Goal: Task Accomplishment & Management: Manage account settings

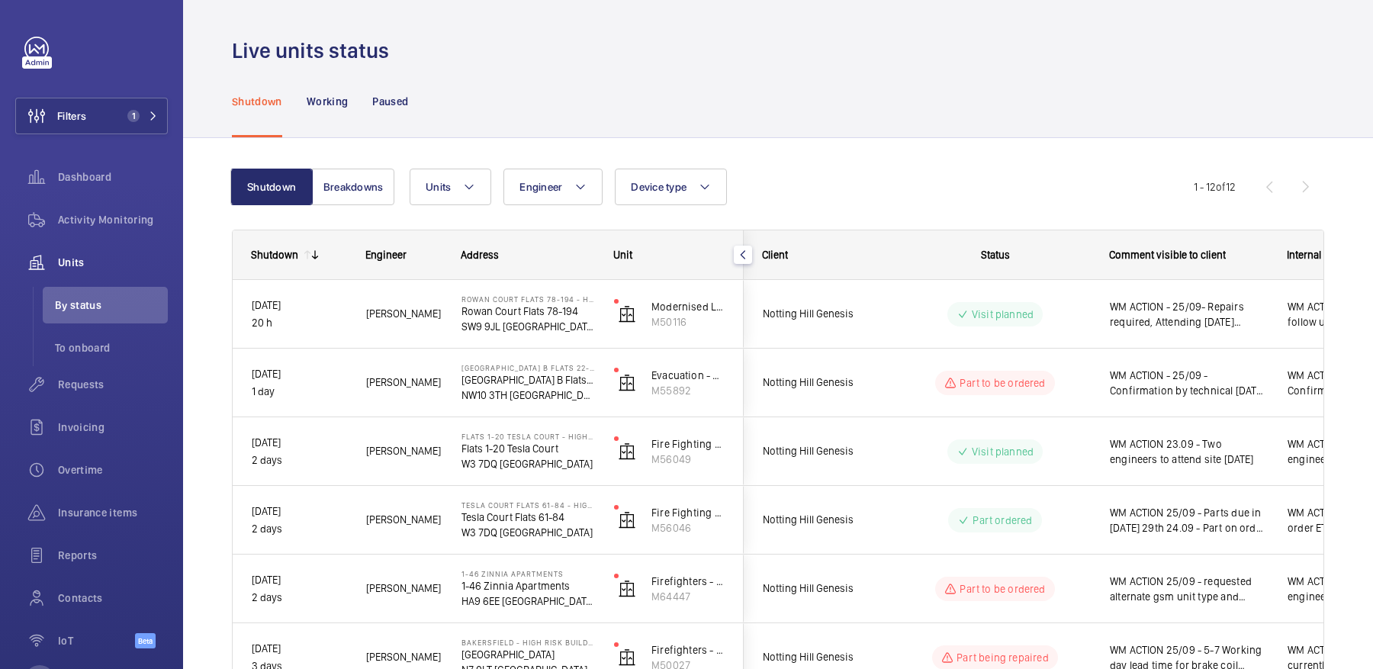
scroll to position [507, 0]
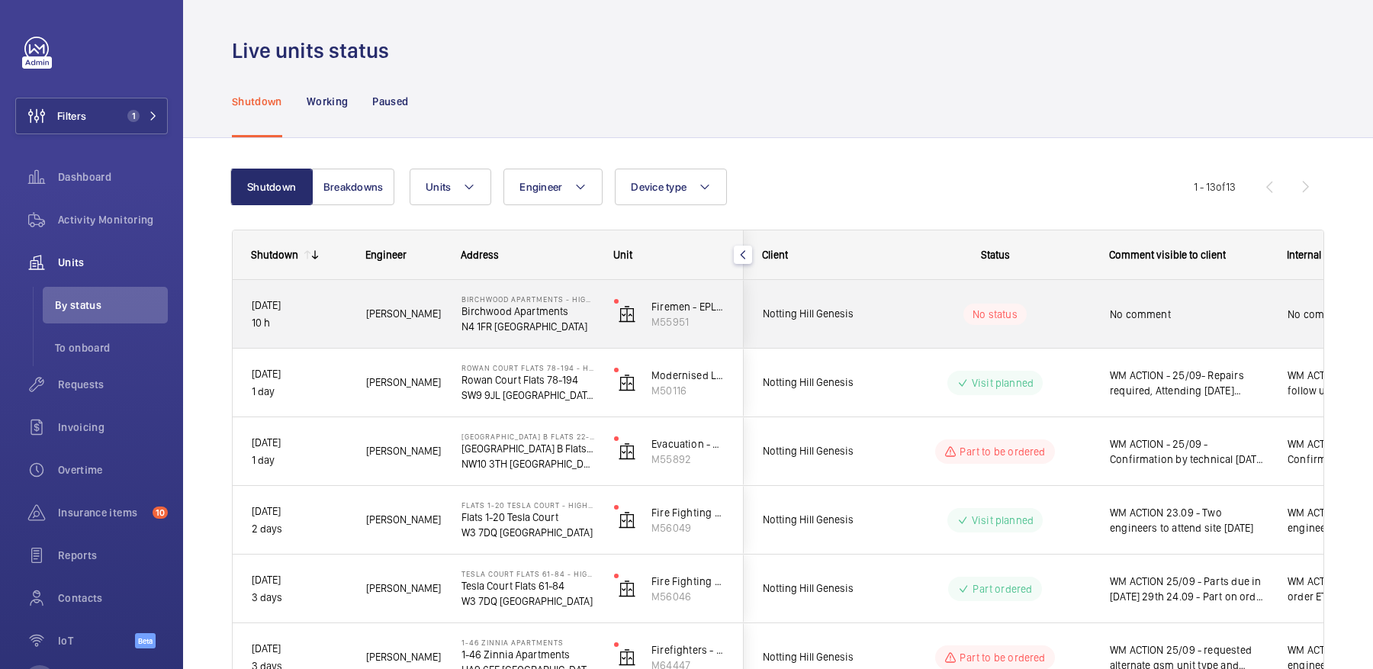
click at [1085, 308] on wm-front-pills-cell "No status" at bounding box center [995, 314] width 190 height 21
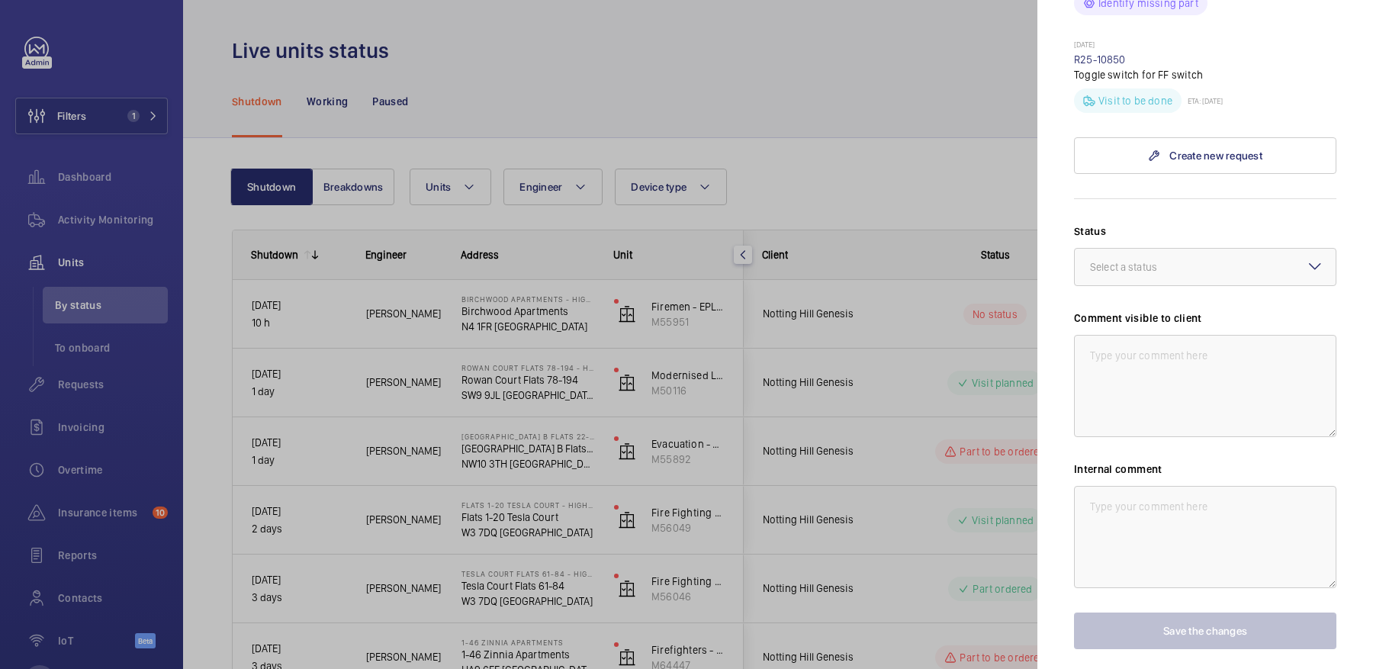
scroll to position [1317, 0]
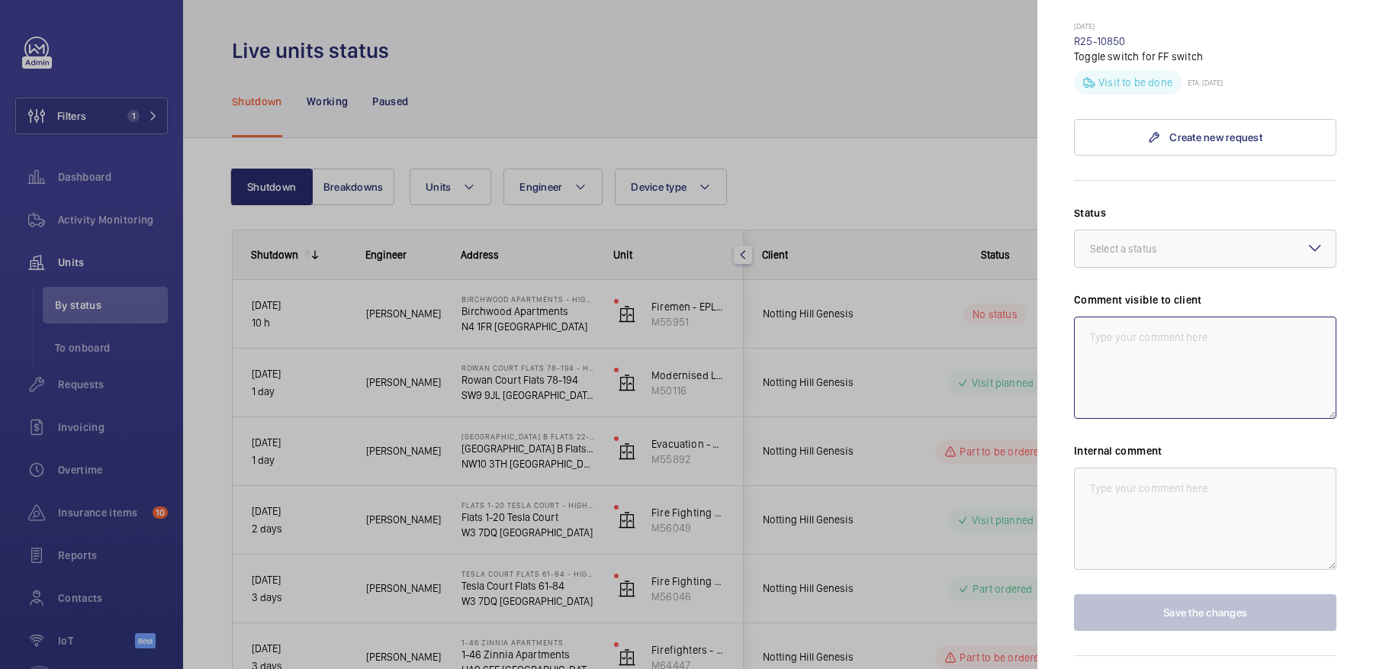
click at [1134, 346] on textarea at bounding box center [1205, 368] width 262 height 102
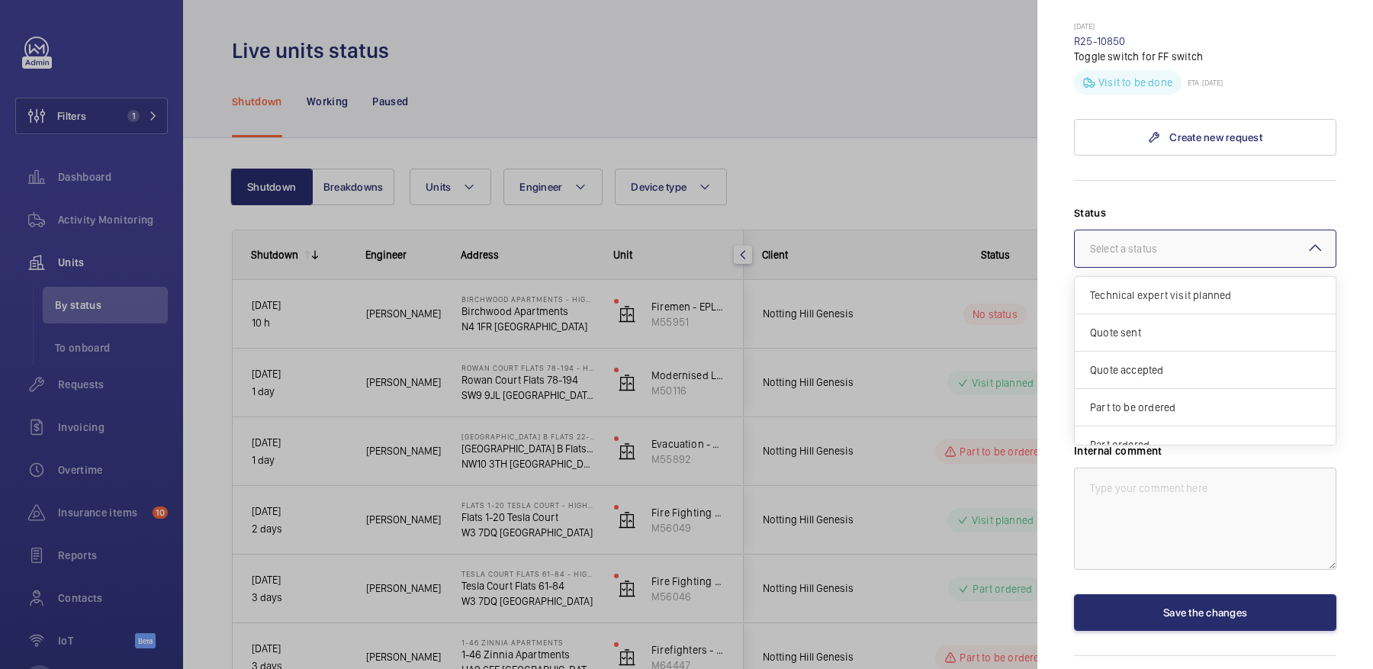
click at [1129, 230] on div at bounding box center [1205, 248] width 261 height 37
click at [1142, 384] on span "Visit planned" at bounding box center [1205, 391] width 230 height 15
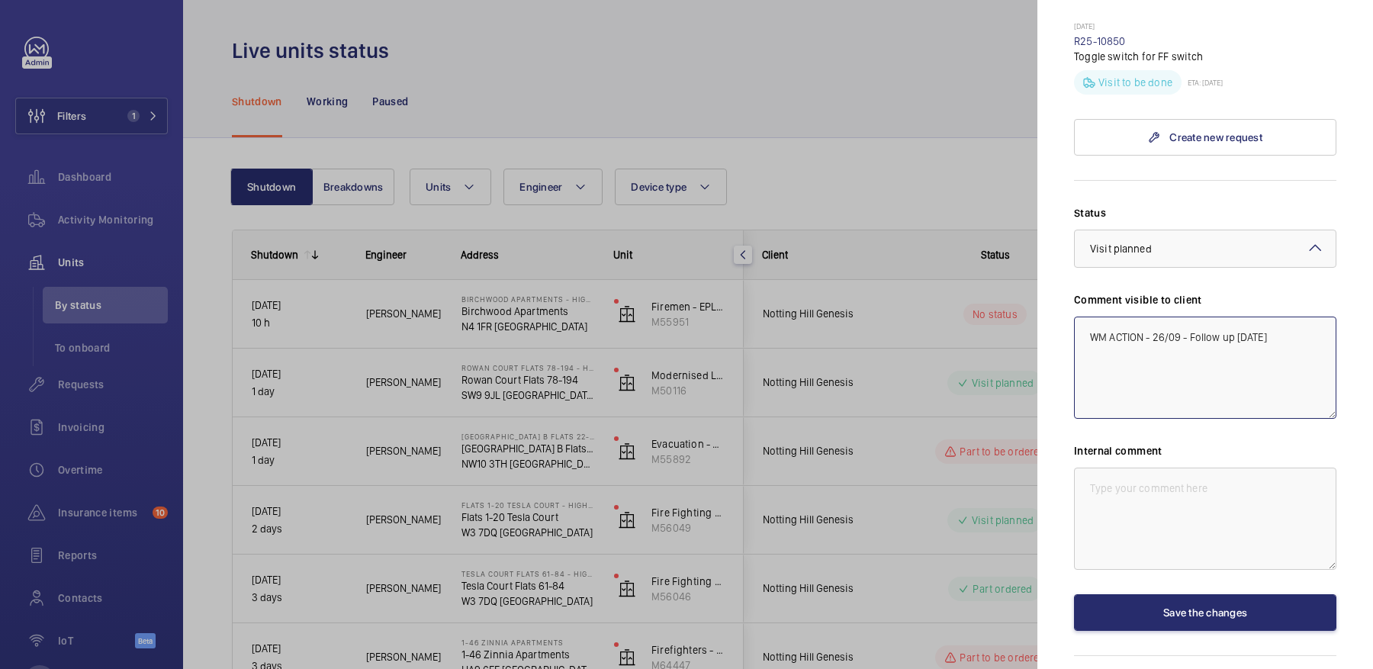
drag, startPoint x: 1171, startPoint y: 361, endPoint x: 998, endPoint y: 269, distance: 196.3
click at [998, 269] on mat-sidenav-container "Filters 1 Dashboard Activity Monitoring Units By status To onboard Requests Inv…" at bounding box center [686, 334] width 1373 height 669
type textarea "WM ACTION - 26/09 - Follow up [DATE]"
click at [1229, 486] on textarea at bounding box center [1205, 519] width 262 height 102
paste textarea "WM ACTION - 26/09 - Follow up [DATE]"
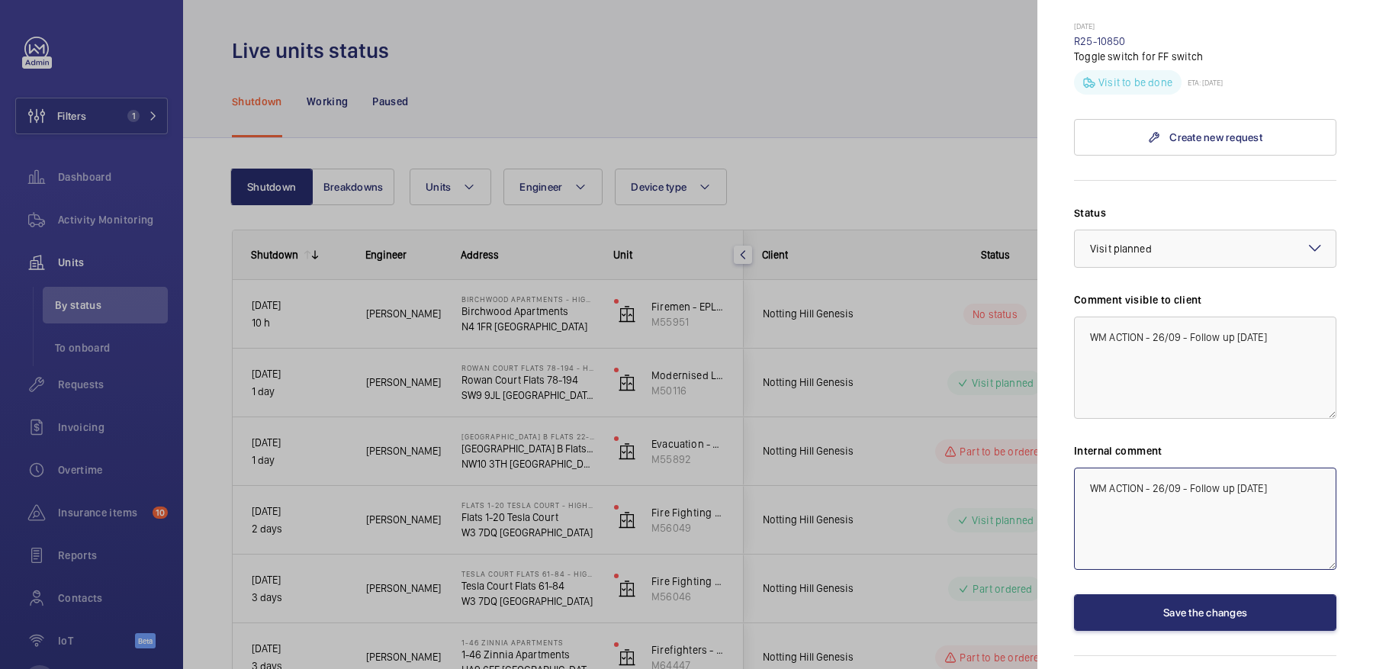
type textarea "WM ACTION - 26/09 - Follow up [DATE]"
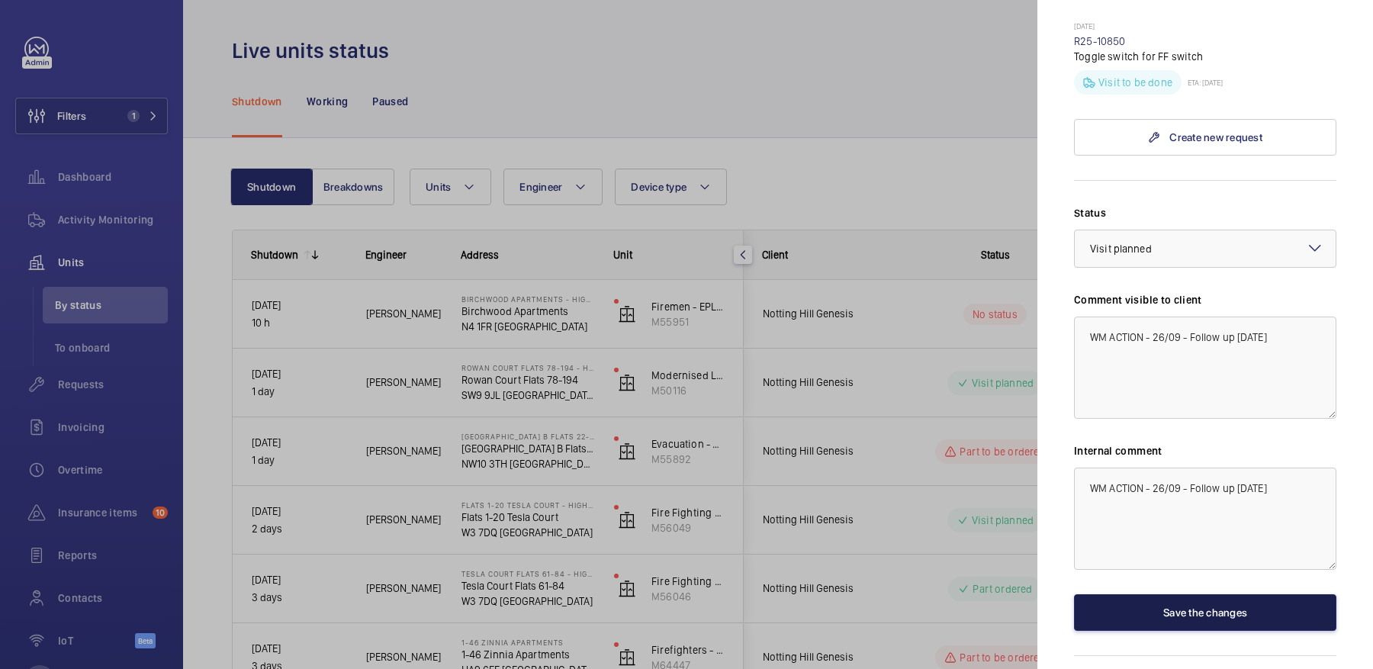
click at [1212, 594] on button "Save the changes" at bounding box center [1205, 612] width 262 height 37
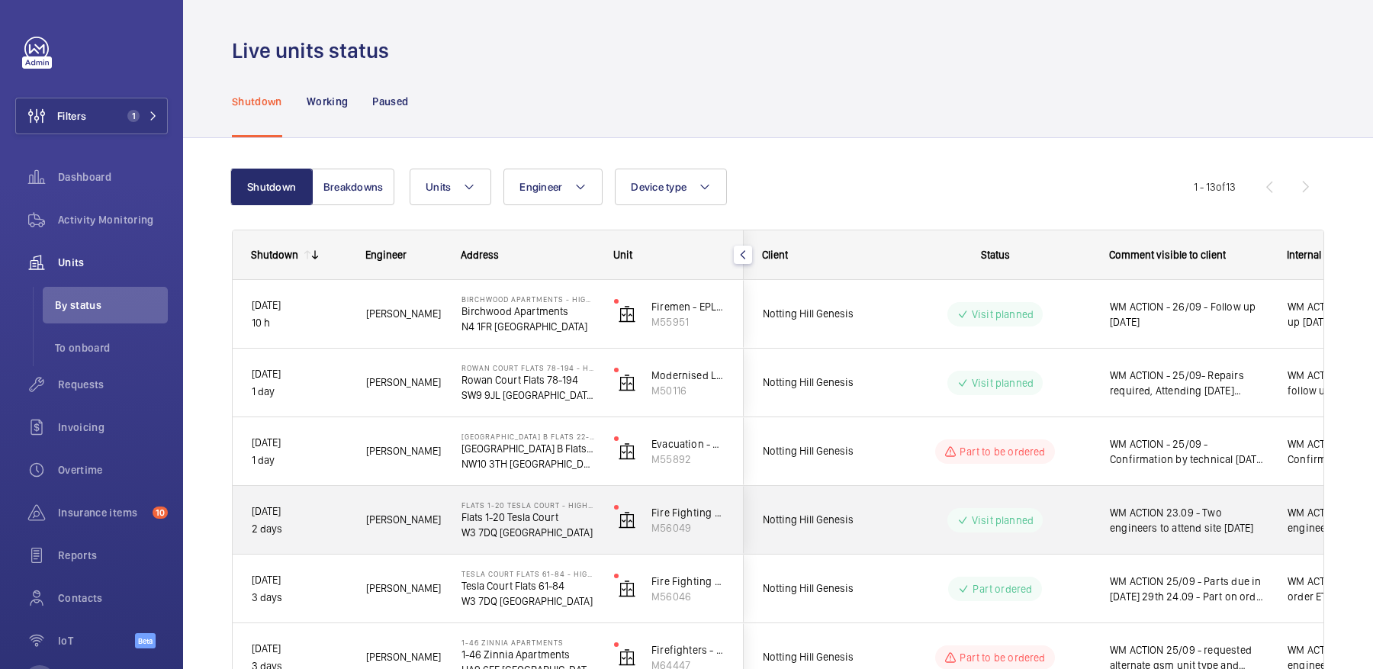
scroll to position [44, 0]
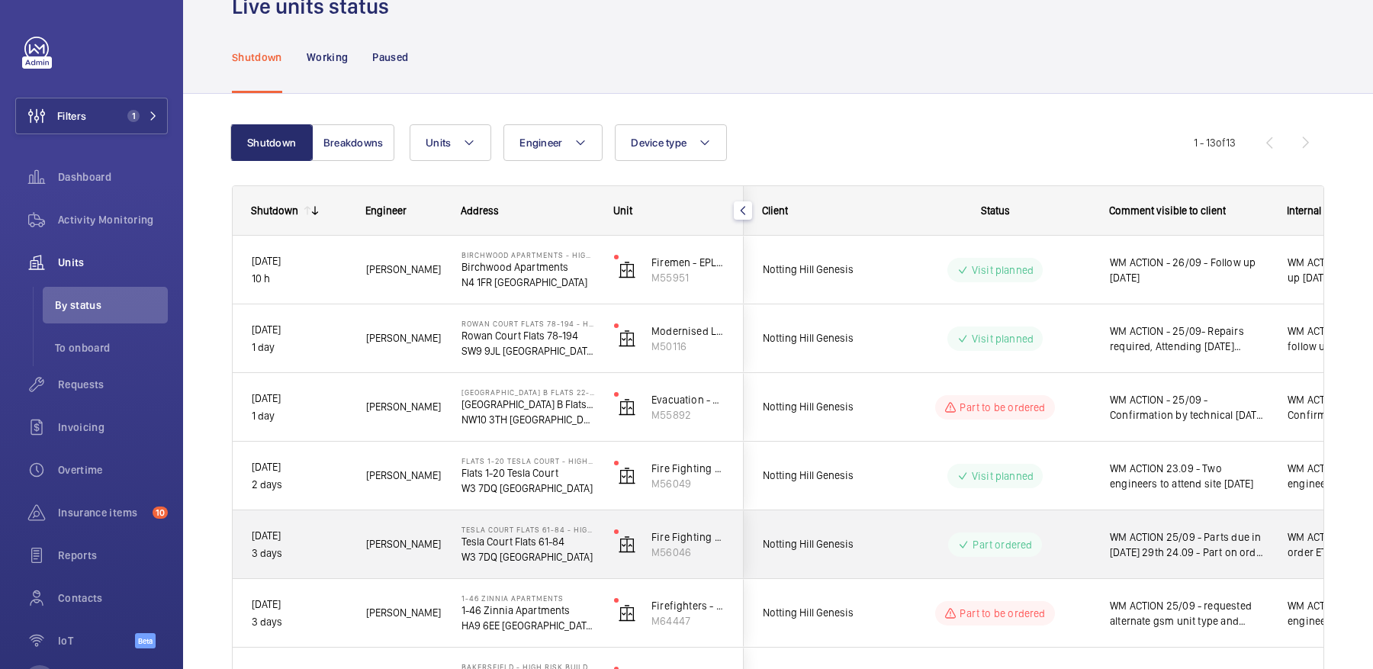
click at [1200, 525] on div "WM ACTION 25/09 - Parts due in [DATE] 29th 24.09 - Part on order ETA [DATE]. WM…" at bounding box center [1180, 545] width 176 height 66
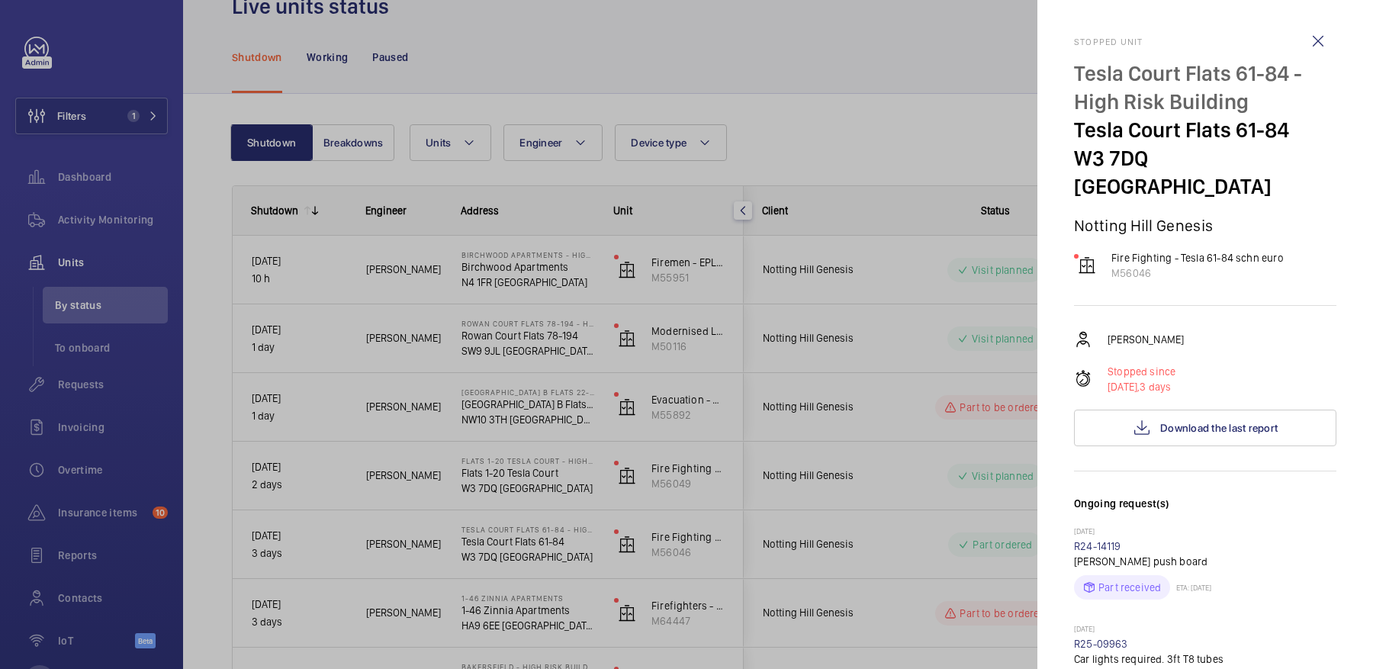
click at [861, 475] on div at bounding box center [686, 334] width 1373 height 669
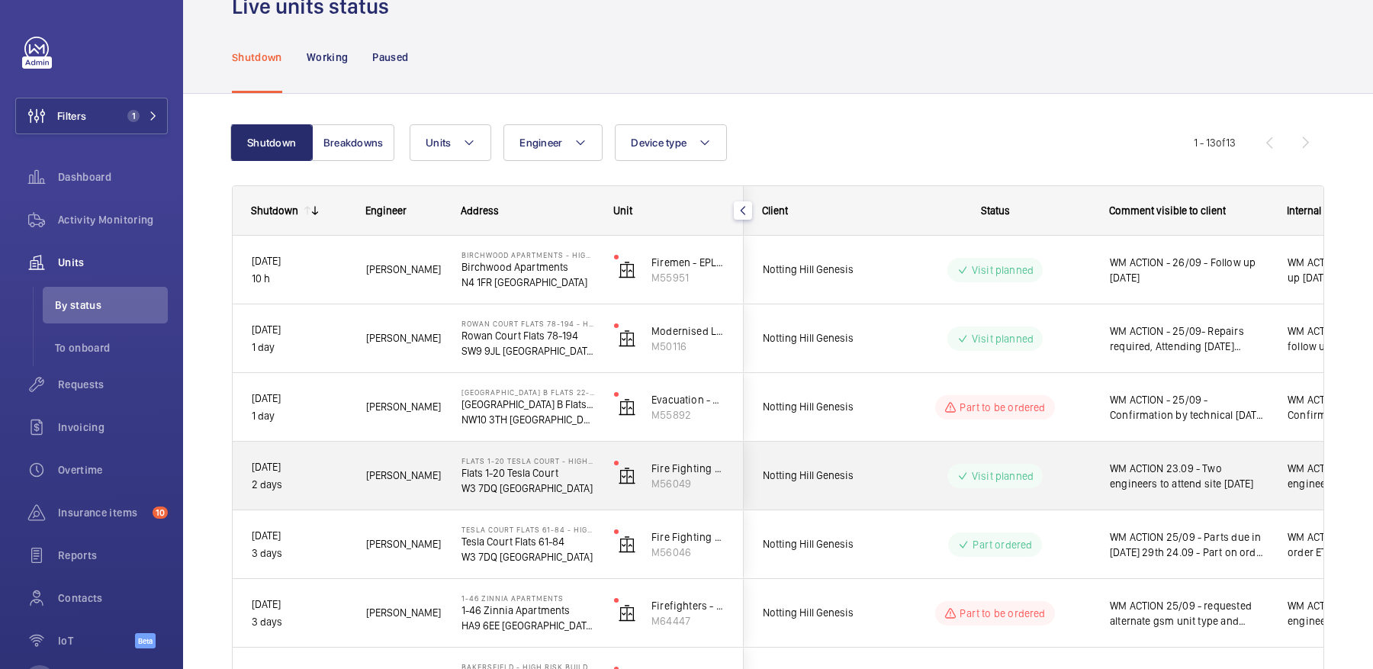
click at [967, 485] on div "Visit planned" at bounding box center [995, 476] width 95 height 24
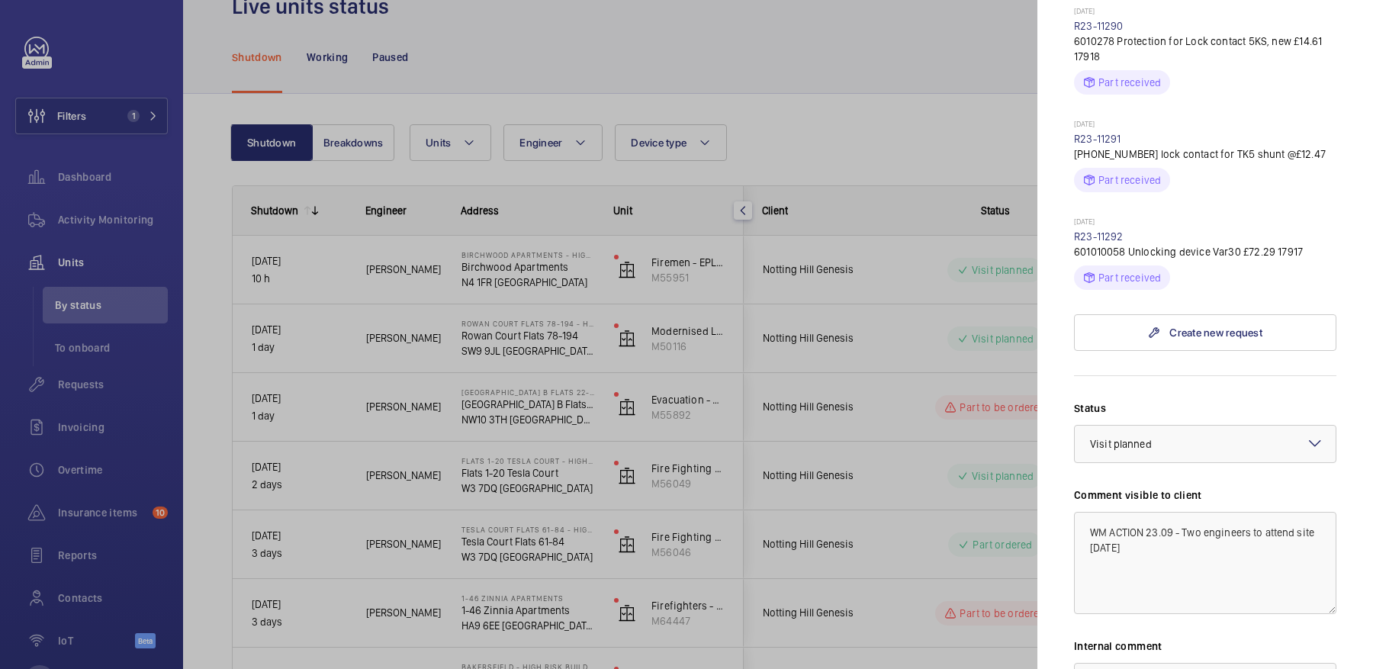
scroll to position [926, 0]
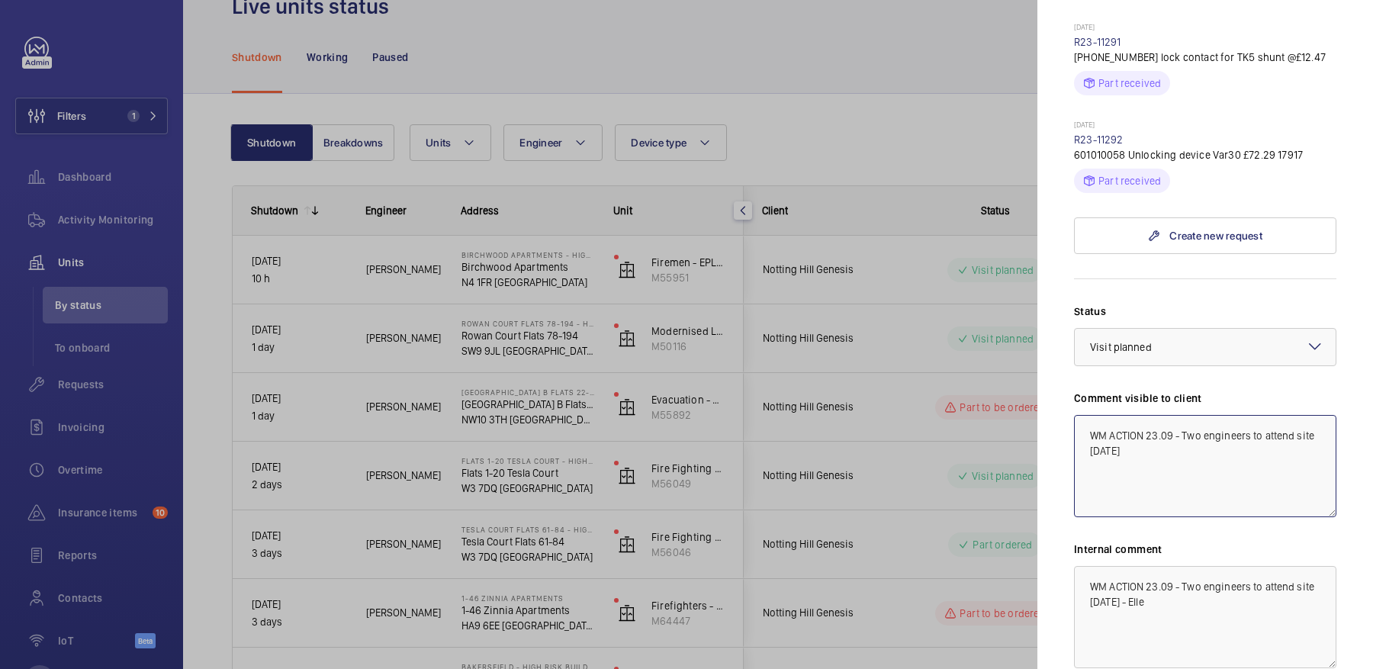
click at [1146, 415] on textarea "WM ACTION 23.09 - Two engineers to attend site Wednesday" at bounding box center [1205, 466] width 262 height 102
click at [1164, 415] on textarea "WM ACTION 23.09 - Two engineers to attend site Wednesday" at bounding box center [1205, 466] width 262 height 102
type textarea "WM ACTION 26/09 - Follow up [DATE] to adjust doors 23.09 - Two engineers to att…"
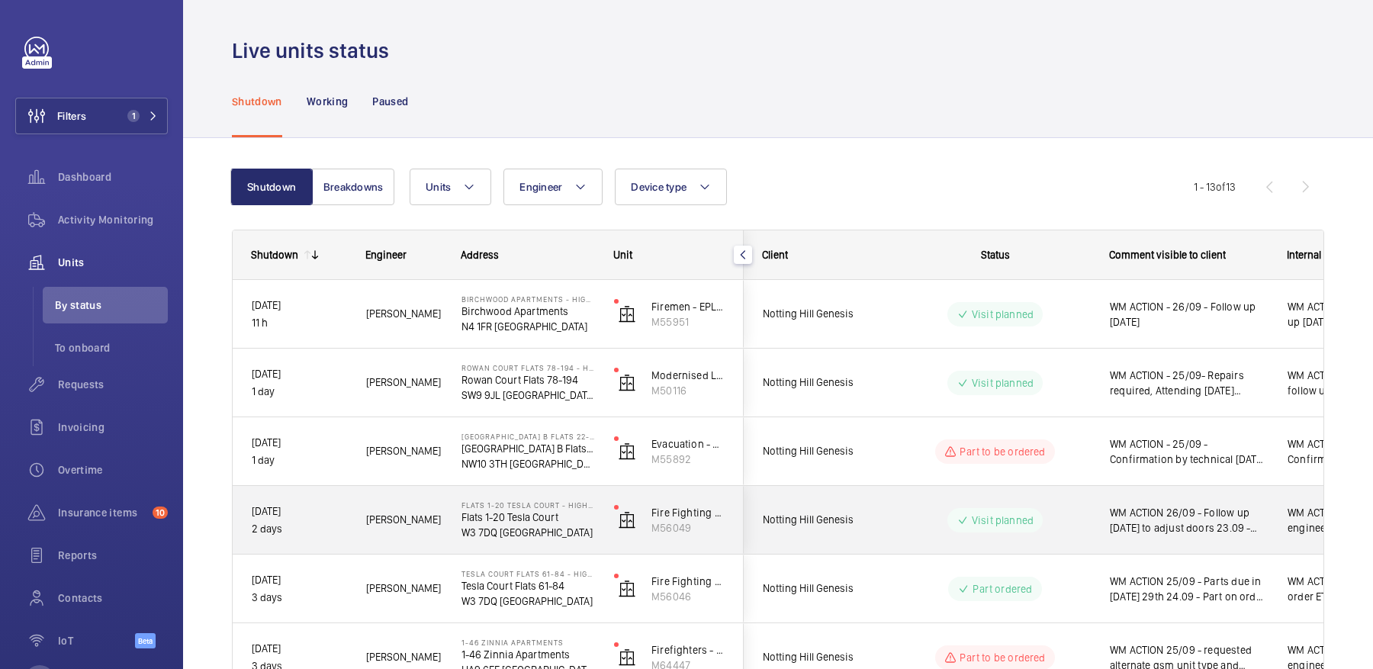
click at [889, 528] on div "Visit planned" at bounding box center [986, 520] width 208 height 55
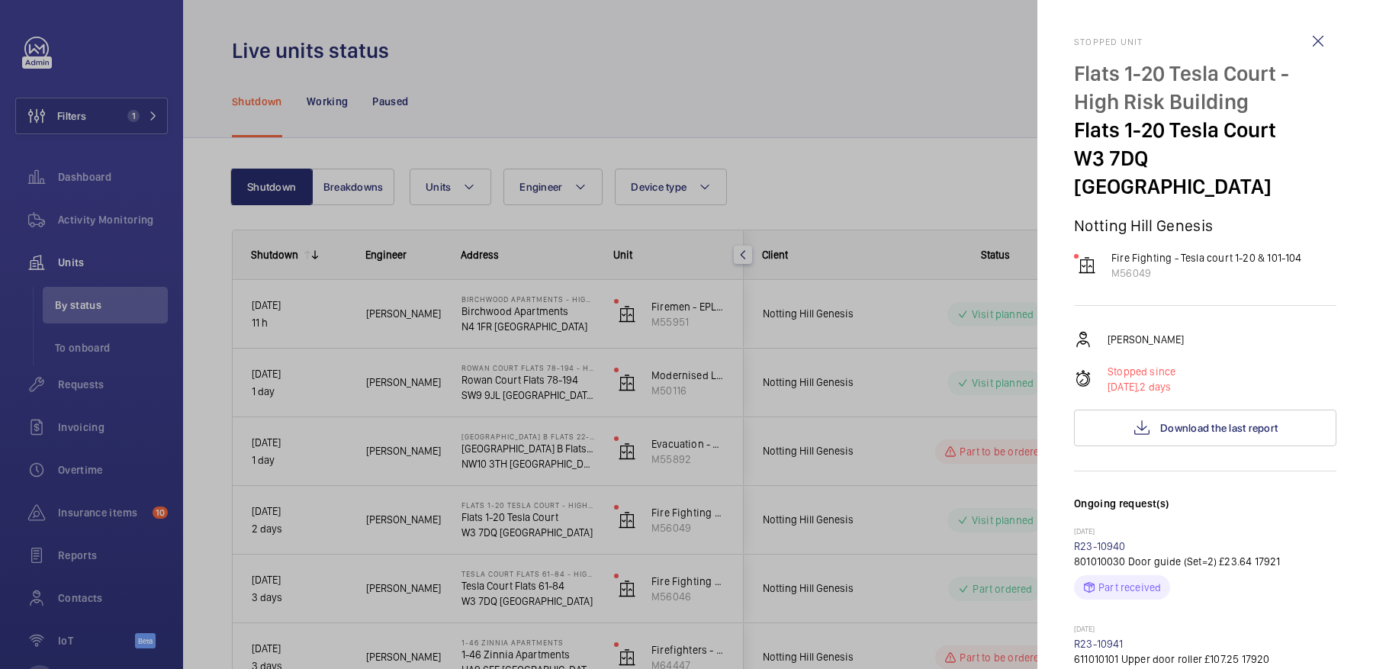
click at [853, 565] on div at bounding box center [686, 334] width 1373 height 669
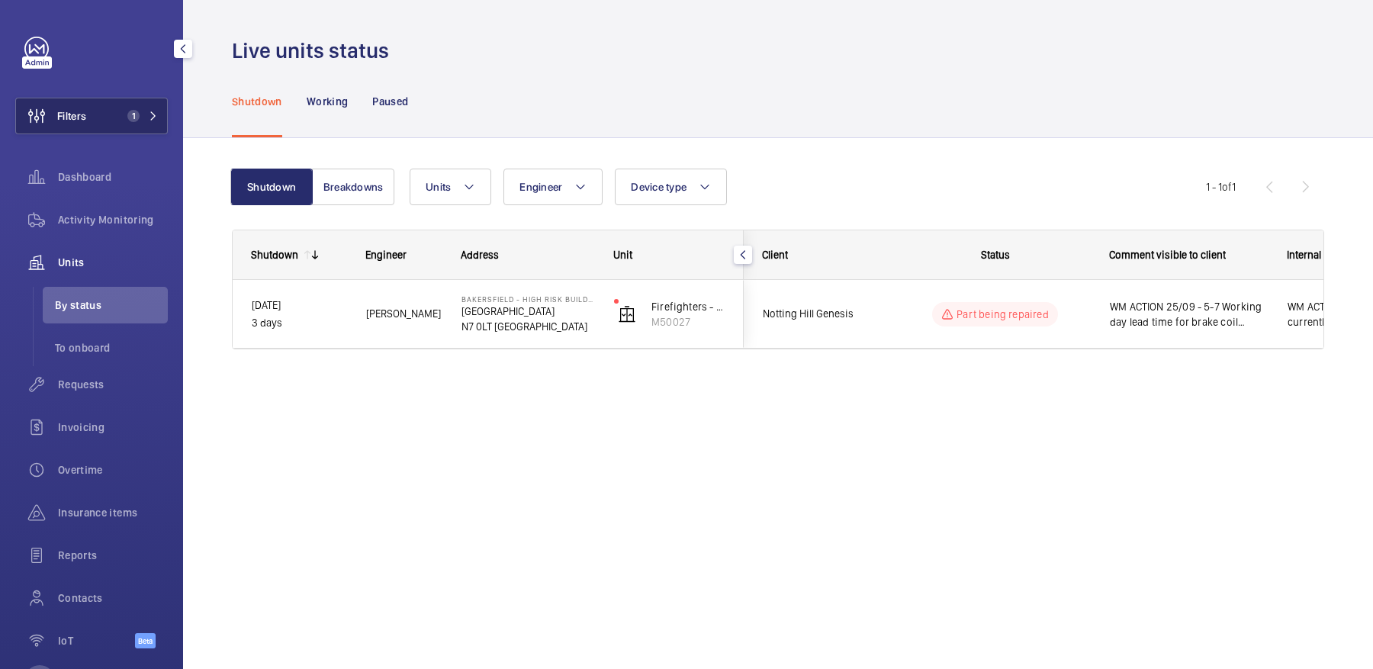
click at [143, 115] on span "1" at bounding box center [139, 116] width 37 height 12
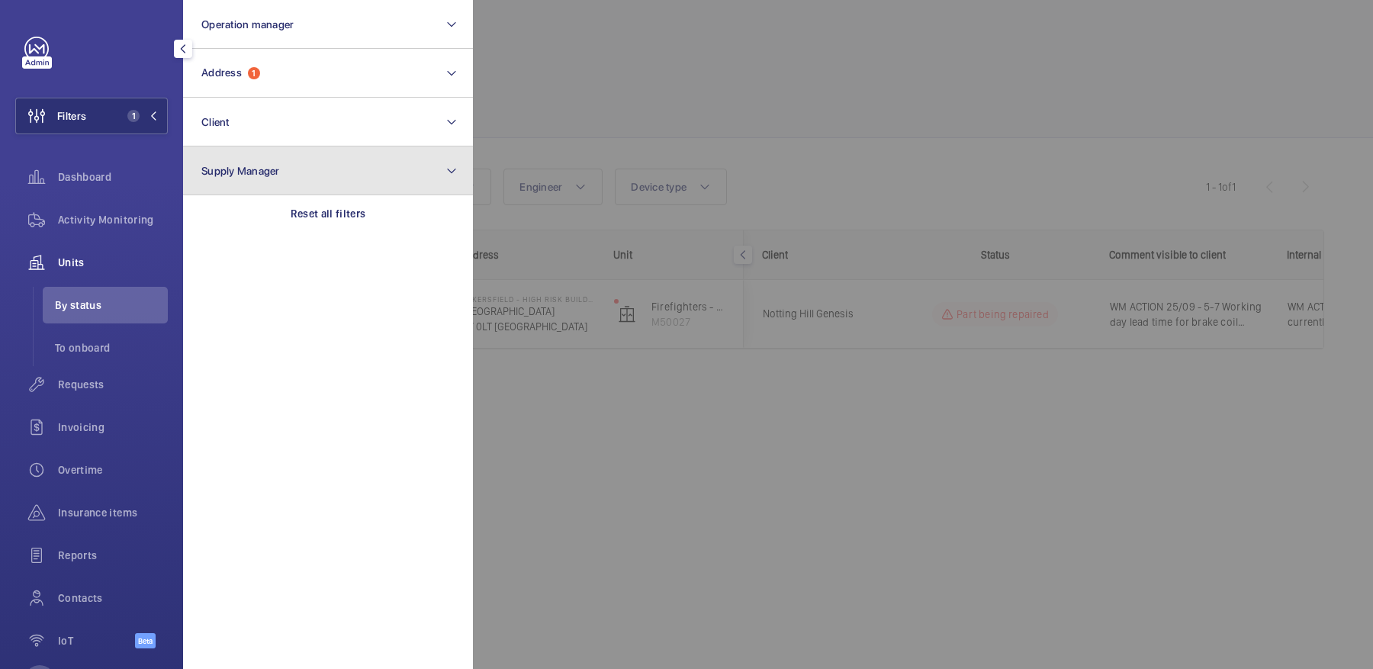
click at [326, 190] on button "Supply Manager" at bounding box center [328, 171] width 290 height 49
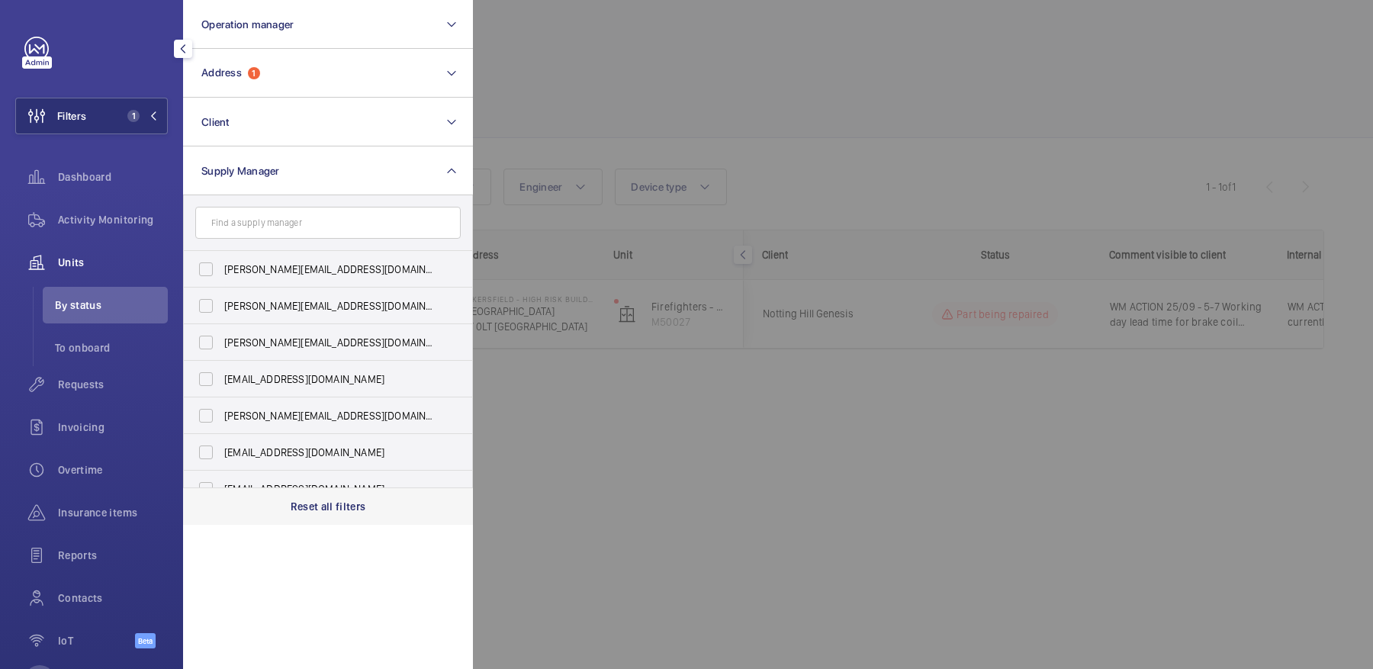
click at [306, 499] on p "Reset all filters" at bounding box center [329, 506] width 76 height 15
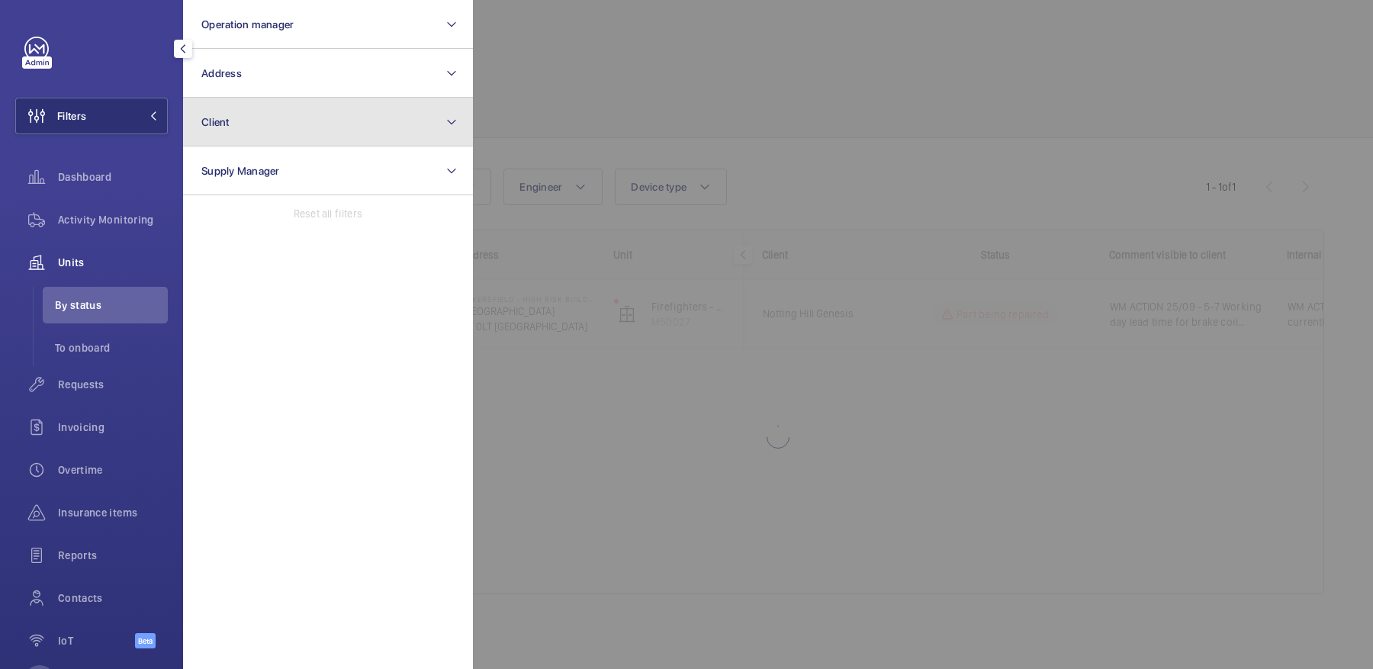
click at [288, 140] on button "Client" at bounding box center [328, 122] width 290 height 49
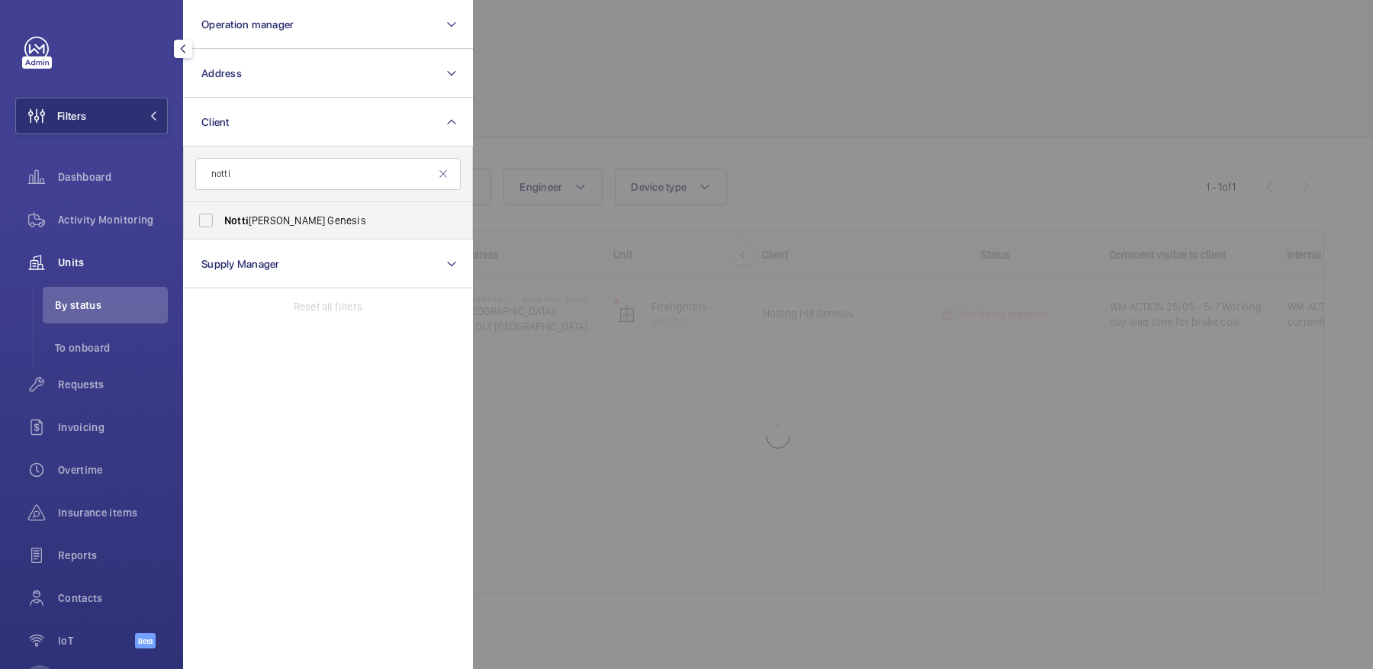
type input "notti"
click at [333, 220] on span "Notti [PERSON_NAME] Genesis" at bounding box center [329, 220] width 210 height 15
click at [221, 220] on input "Notti [PERSON_NAME] Genesis" at bounding box center [206, 220] width 31 height 31
checkbox input "true"
click at [781, 68] on div at bounding box center [1159, 334] width 1373 height 669
